Goal: Transaction & Acquisition: Download file/media

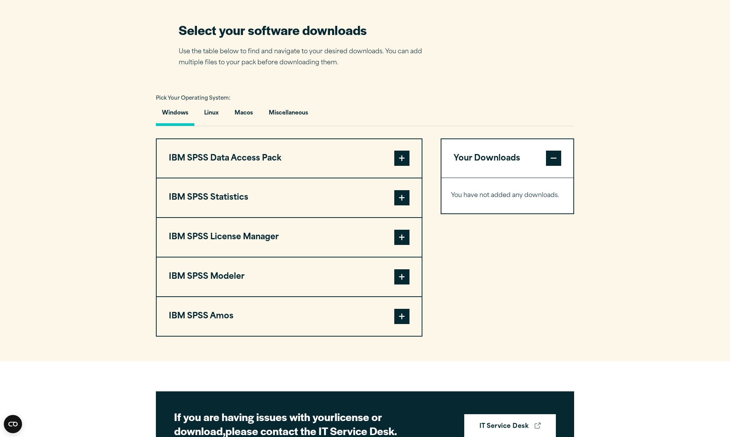
scroll to position [468, 0]
click at [244, 126] on button "Macos" at bounding box center [243, 115] width 30 height 22
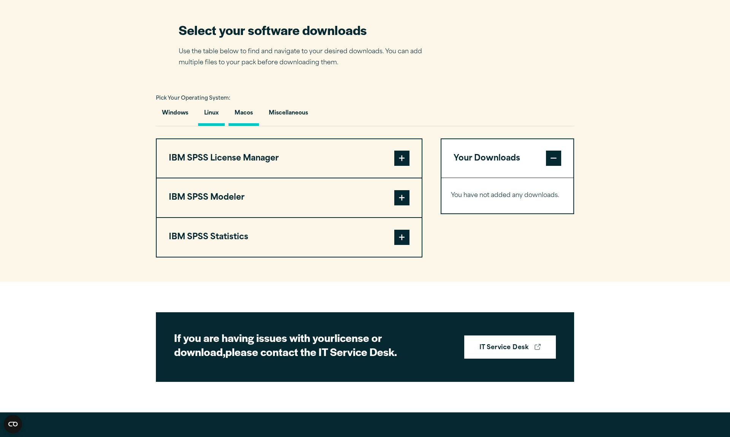
click at [213, 126] on button "Linux" at bounding box center [211, 115] width 27 height 22
click at [249, 126] on button "Macos" at bounding box center [243, 115] width 30 height 22
click at [245, 126] on button "Macos" at bounding box center [243, 115] width 30 height 22
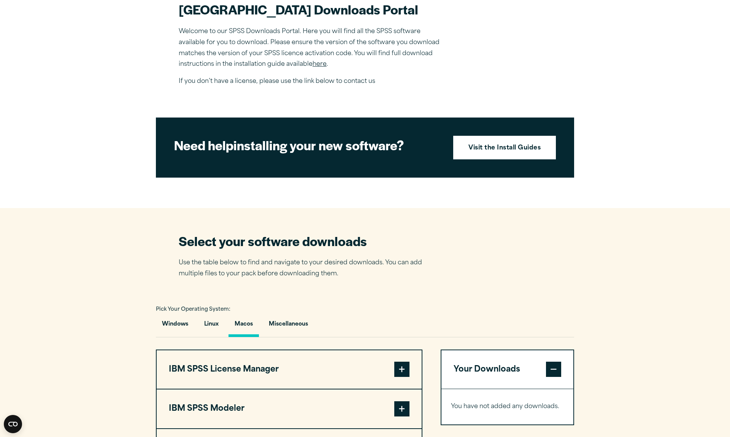
scroll to position [256, 0]
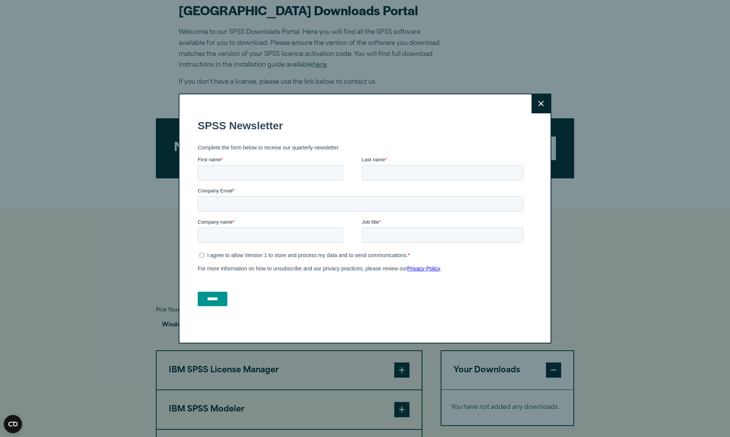
click at [541, 111] on button "Close" at bounding box center [540, 103] width 19 height 19
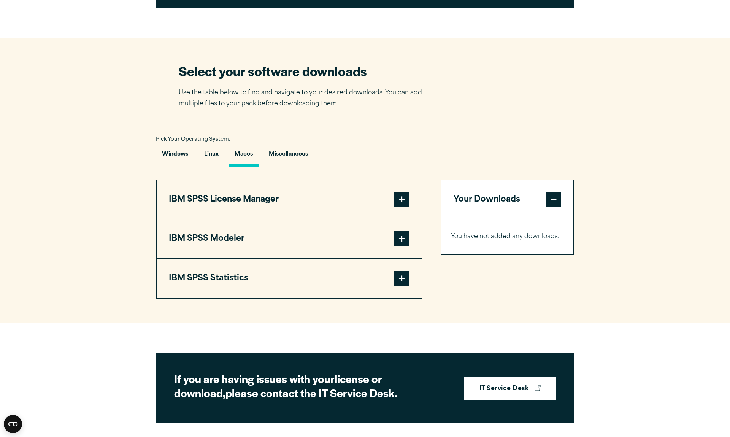
scroll to position [427, 0]
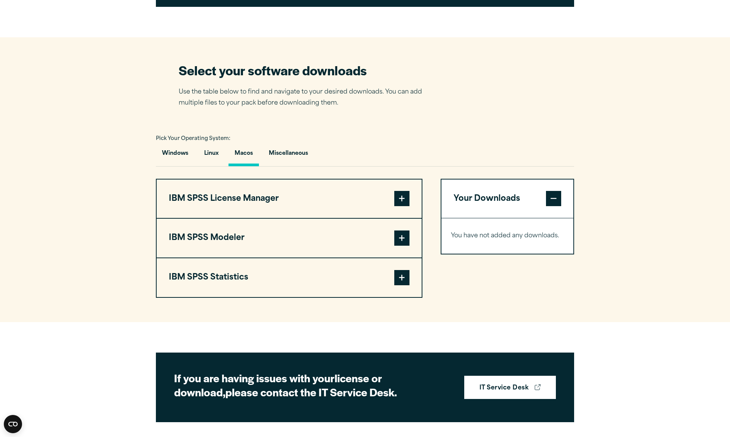
click at [404, 285] on span at bounding box center [401, 277] width 15 height 15
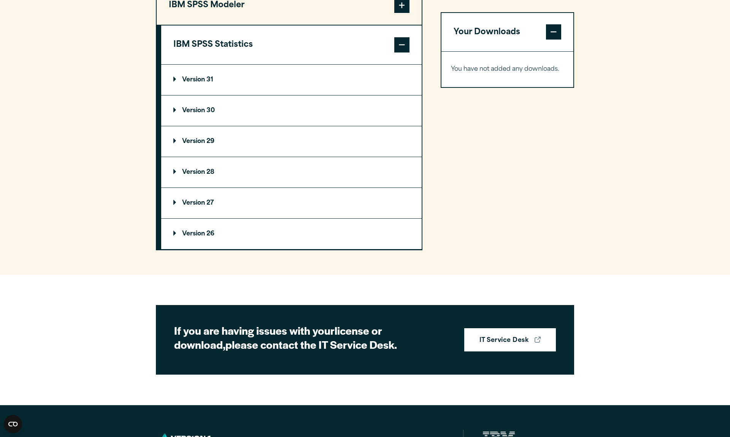
scroll to position [671, 0]
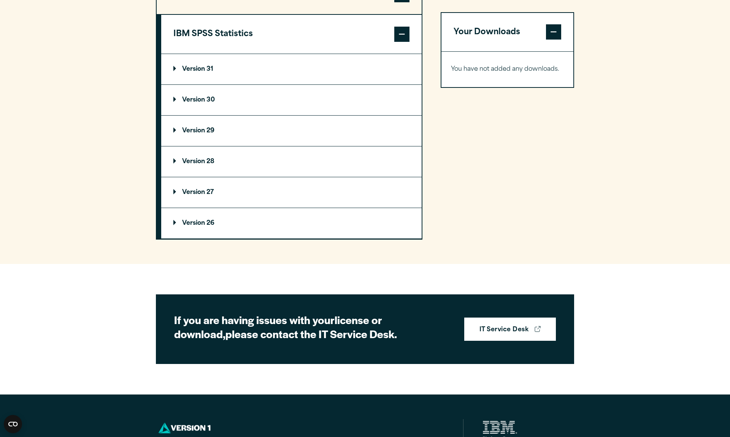
click at [189, 84] on summary "Version 31" at bounding box center [291, 69] width 260 height 30
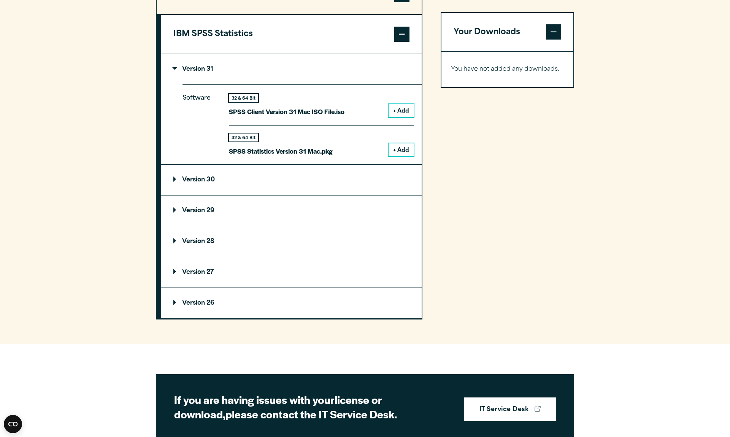
click at [397, 156] on button "+ Add" at bounding box center [400, 149] width 25 height 13
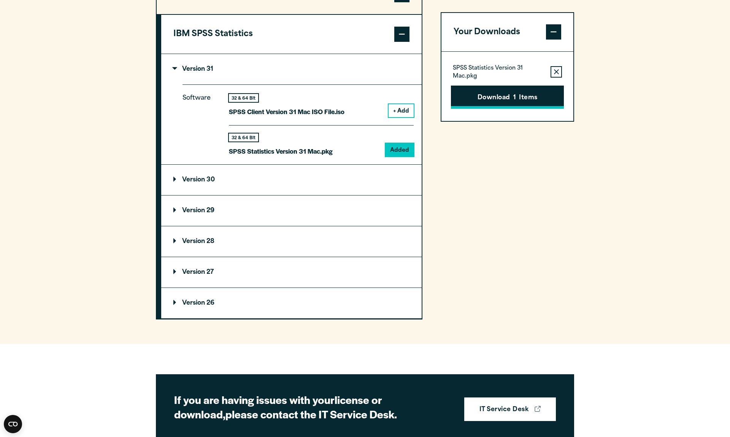
click at [504, 100] on button "Download 1 Items" at bounding box center [507, 97] width 113 height 24
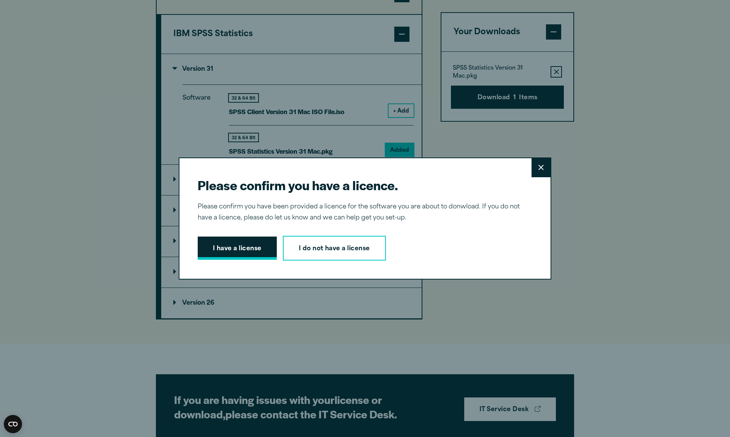
click at [239, 241] on button "I have a license" at bounding box center [237, 248] width 79 height 24
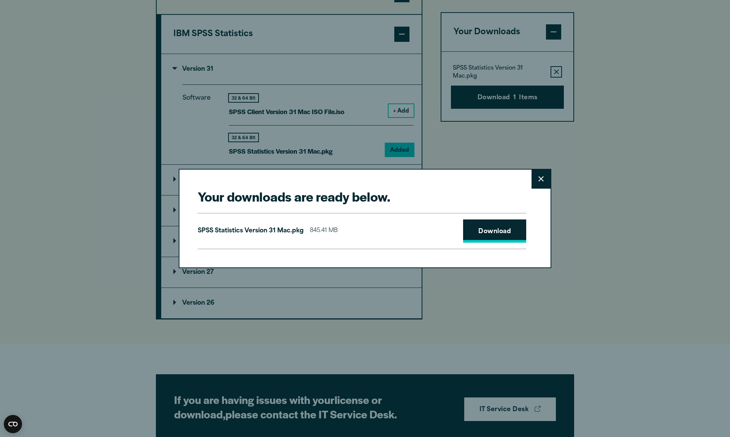
click at [505, 237] on link "Download" at bounding box center [494, 231] width 63 height 24
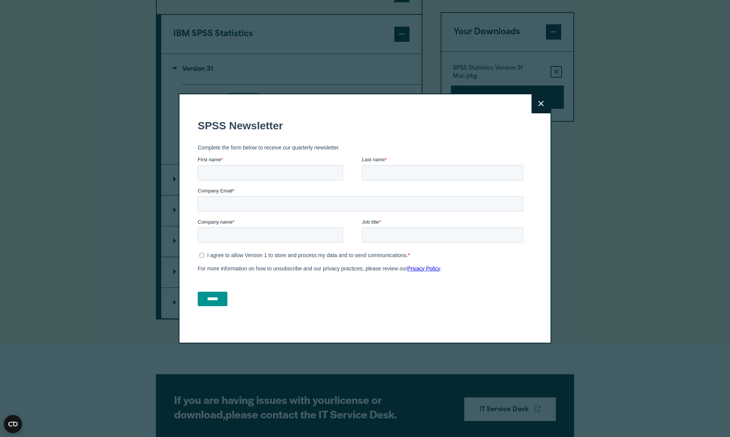
click at [533, 111] on button "Close" at bounding box center [540, 103] width 19 height 19
